Goal: Check status: Check status

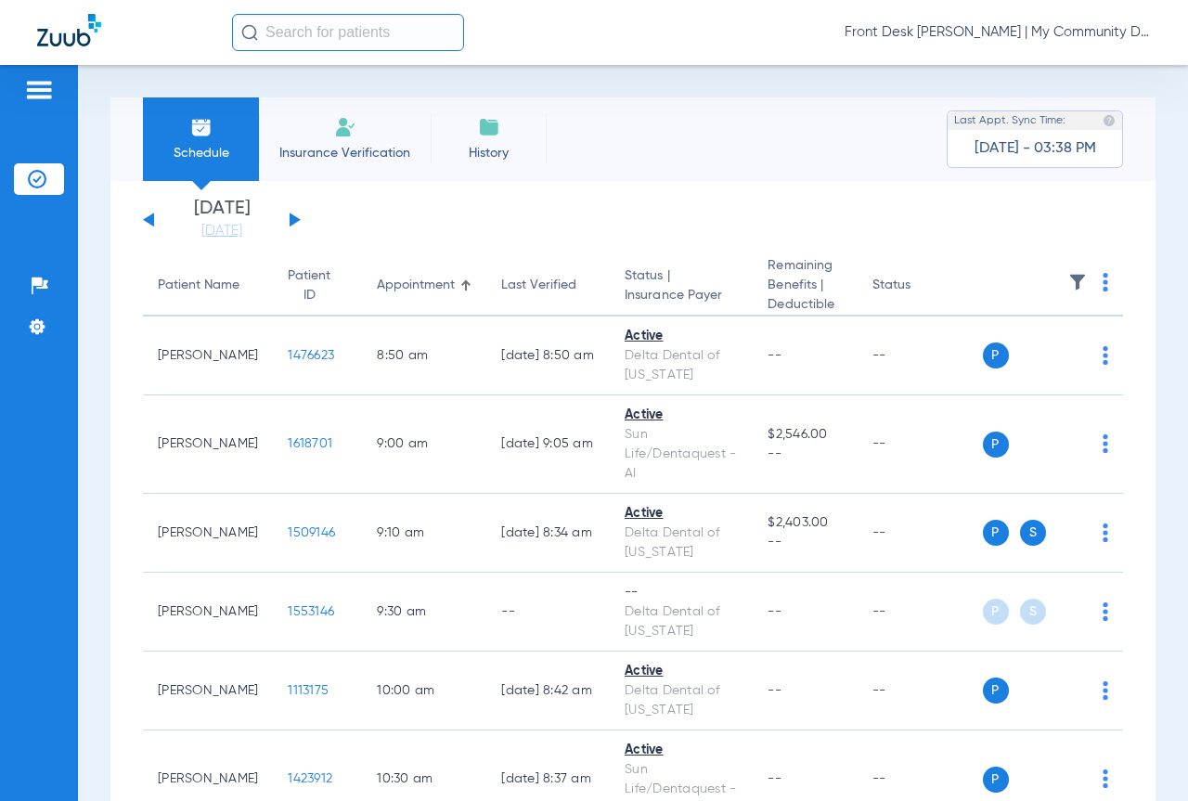
click at [291, 219] on button at bounding box center [295, 220] width 11 height 14
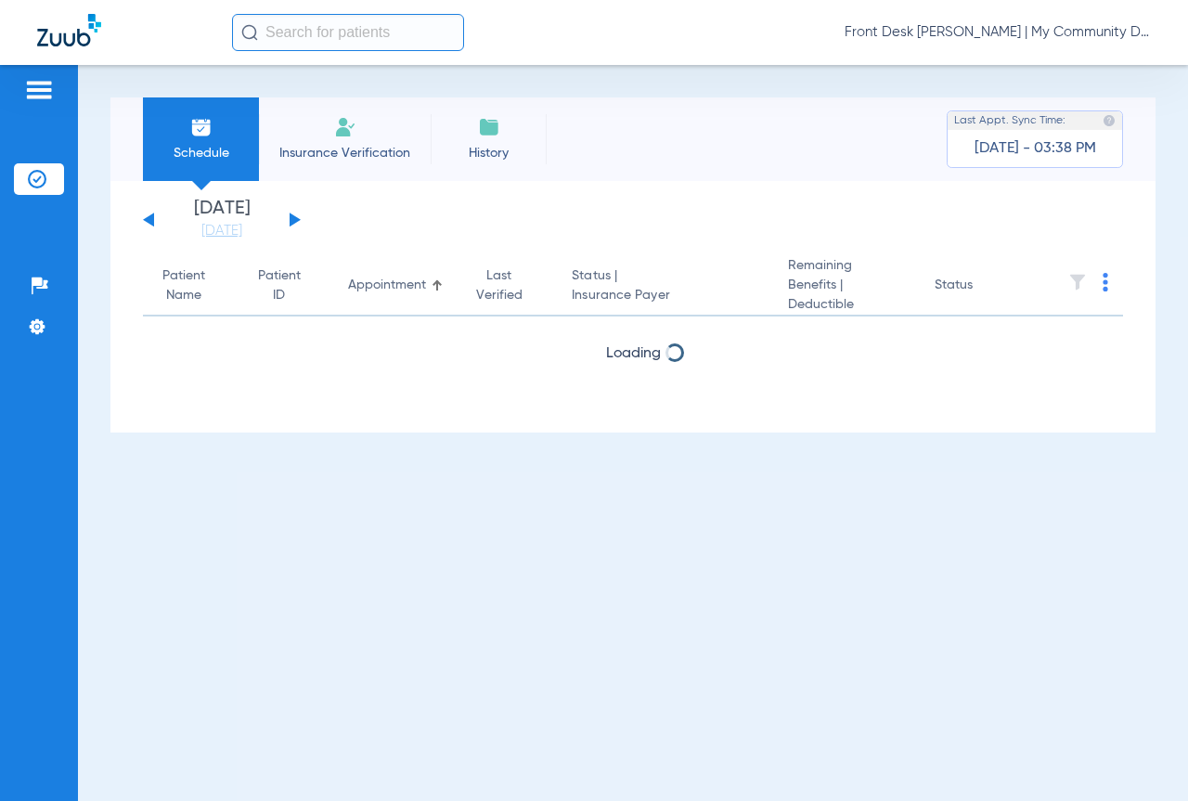
click at [291, 219] on button at bounding box center [295, 220] width 11 height 14
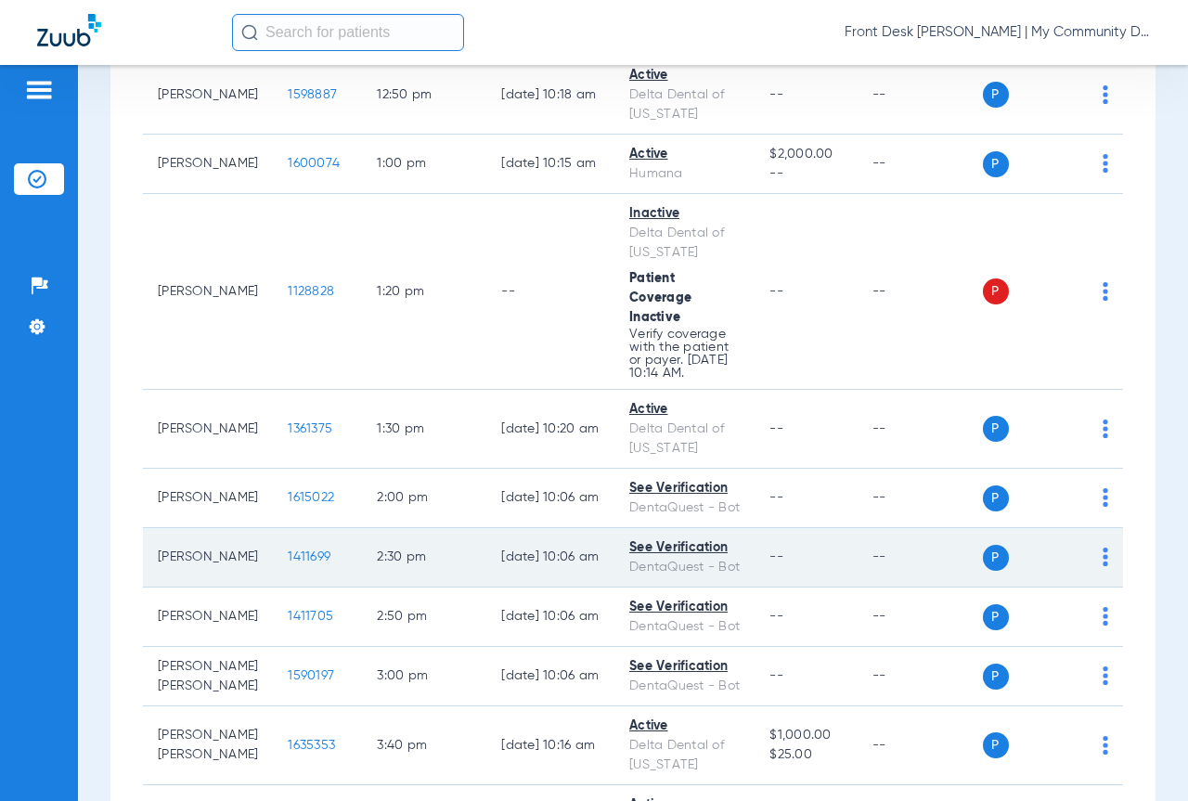
scroll to position [1393, 0]
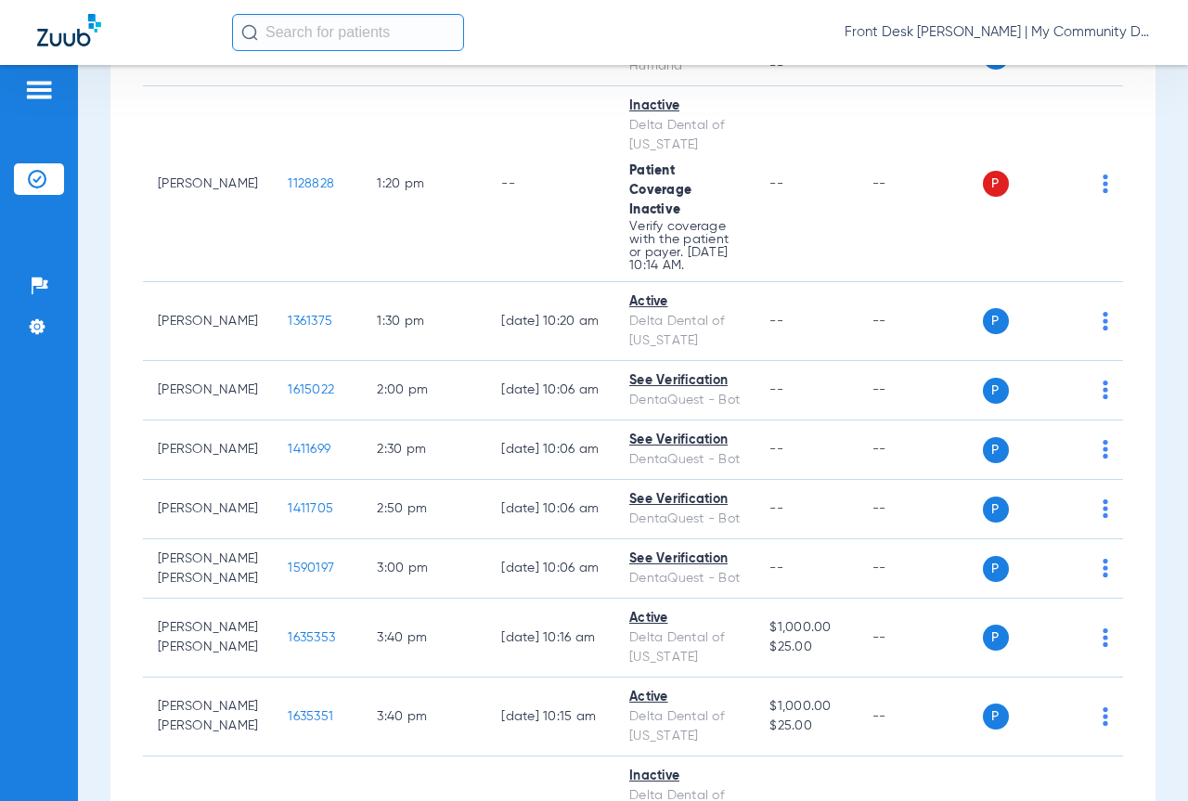
drag, startPoint x: 149, startPoint y: 34, endPoint x: 140, endPoint y: 38, distance: 10.0
click at [141, 36] on div at bounding box center [134, 33] width 195 height 38
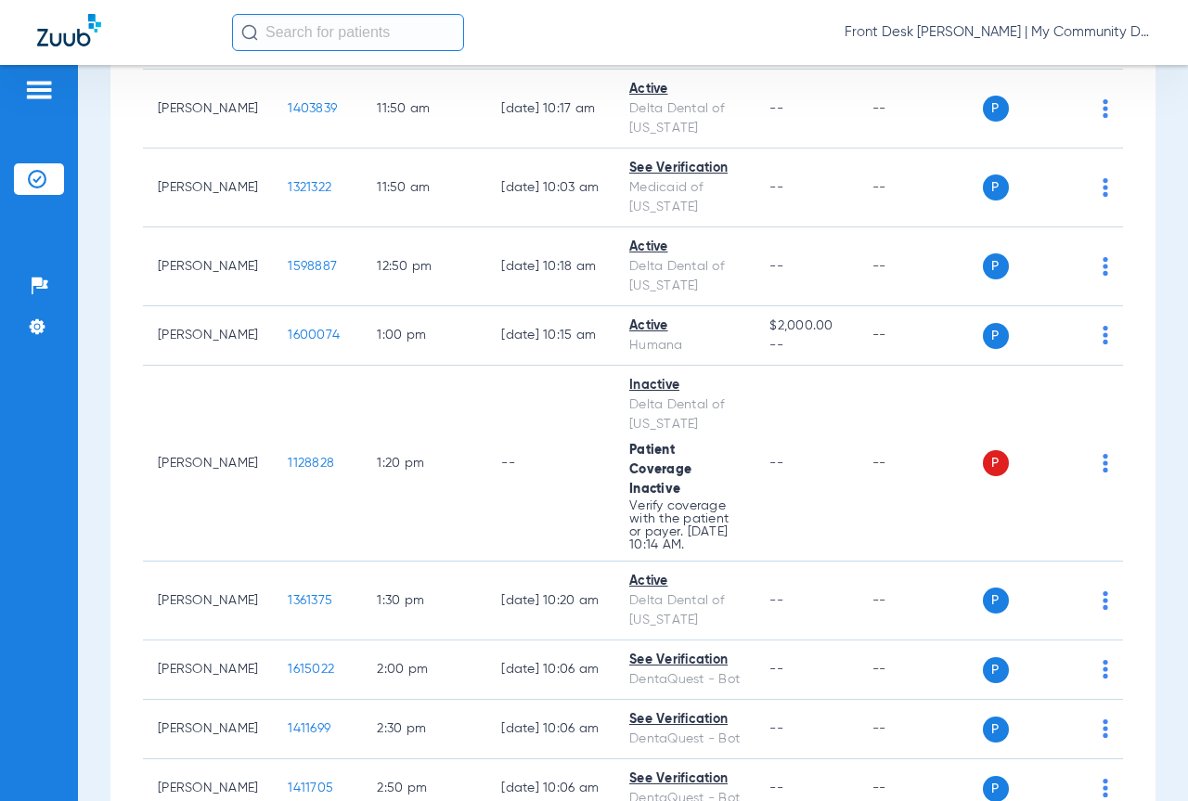
scroll to position [1037, 0]
